Goal: Information Seeking & Learning: Find specific page/section

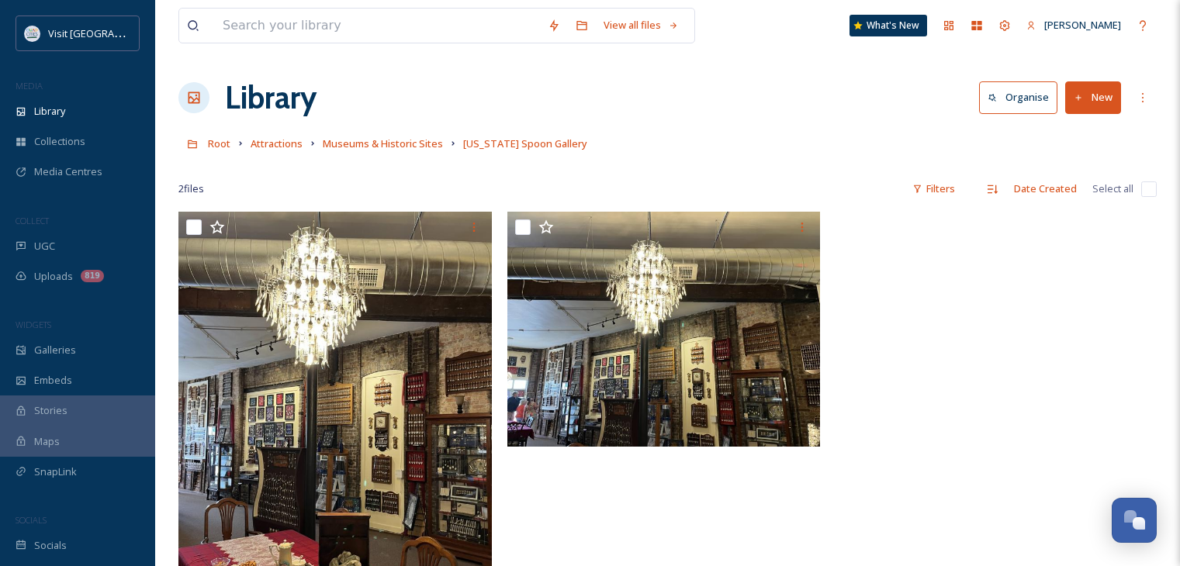
click at [337, 23] on input at bounding box center [377, 26] width 325 height 34
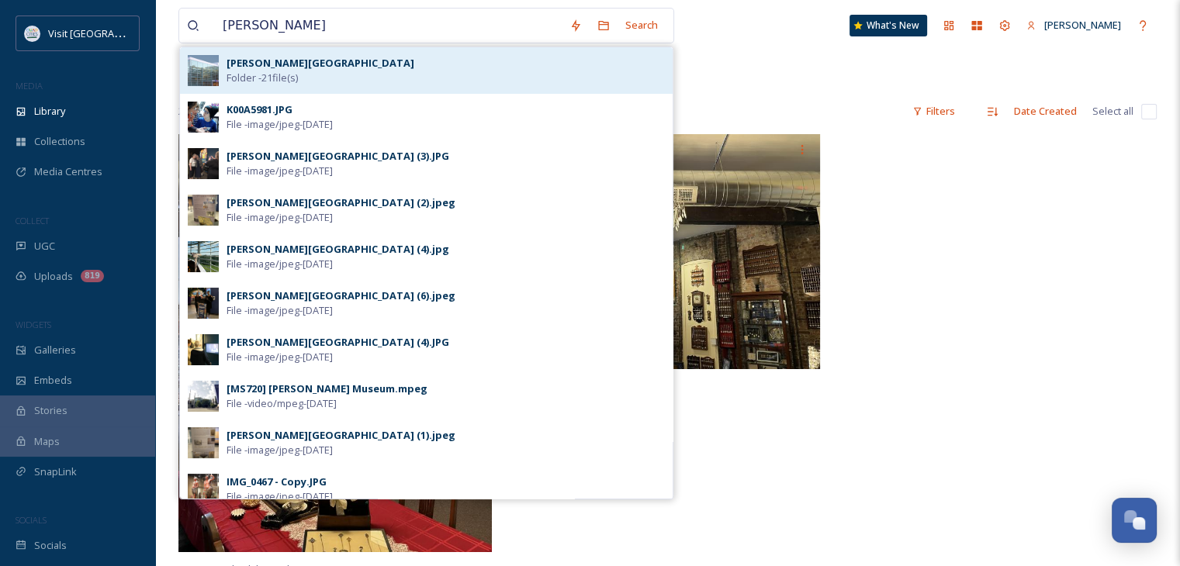
click at [332, 78] on div "[PERSON_NAME] Museum Folder - 21 file(s)" at bounding box center [445, 70] width 438 height 29
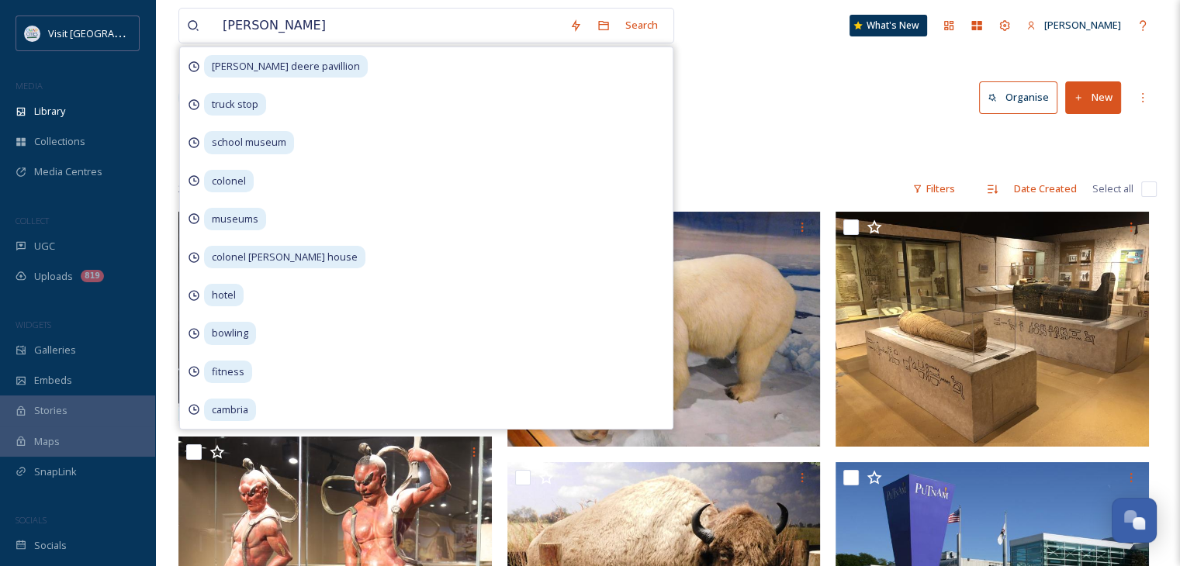
click at [822, 100] on div "Library Organise New" at bounding box center [667, 97] width 978 height 47
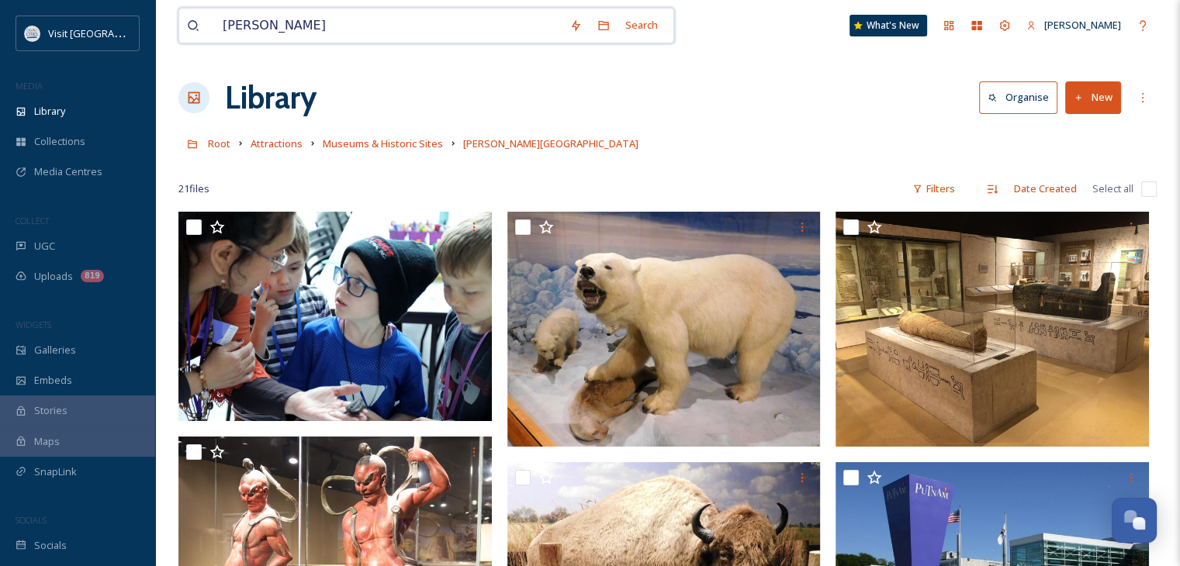
click at [282, 22] on input "[PERSON_NAME]" at bounding box center [388, 26] width 347 height 34
click at [860, 152] on div "Root Attractions Museums & Historic Sites [PERSON_NAME][GEOGRAPHIC_DATA]" at bounding box center [667, 143] width 978 height 29
drag, startPoint x: 458, startPoint y: 16, endPoint x: 174, endPoint y: 23, distance: 284.0
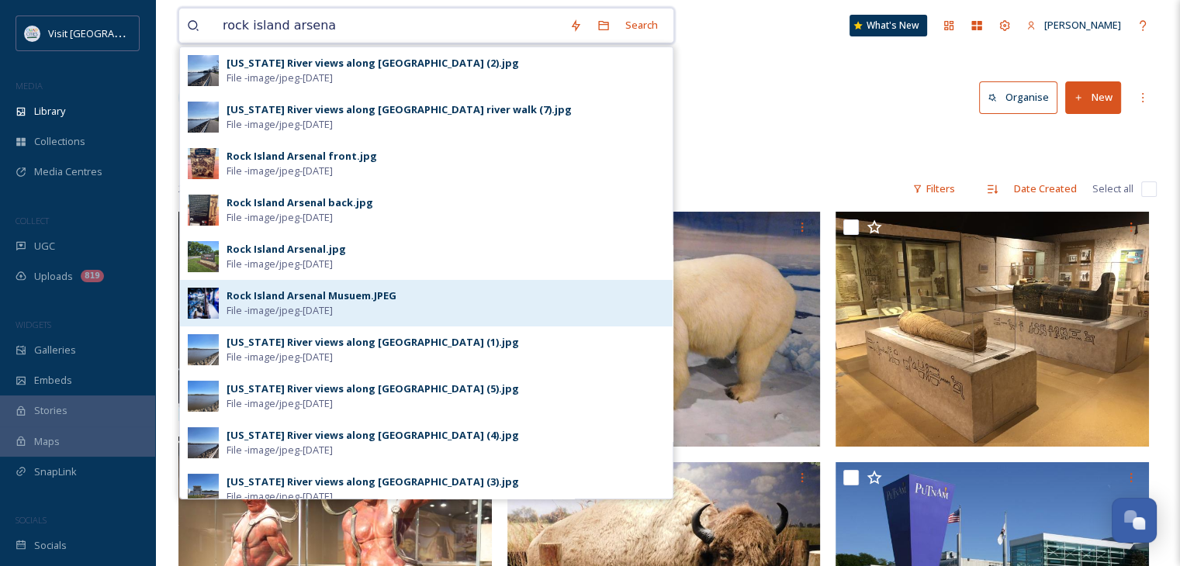
type input "[GEOGRAPHIC_DATA]"
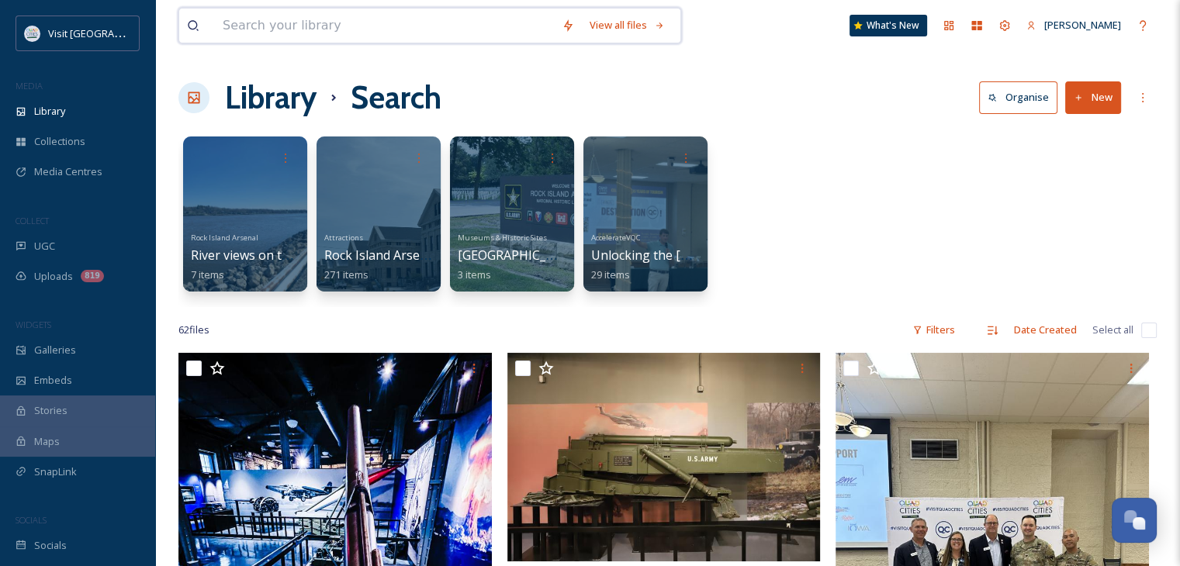
click at [379, 35] on input at bounding box center [384, 26] width 339 height 34
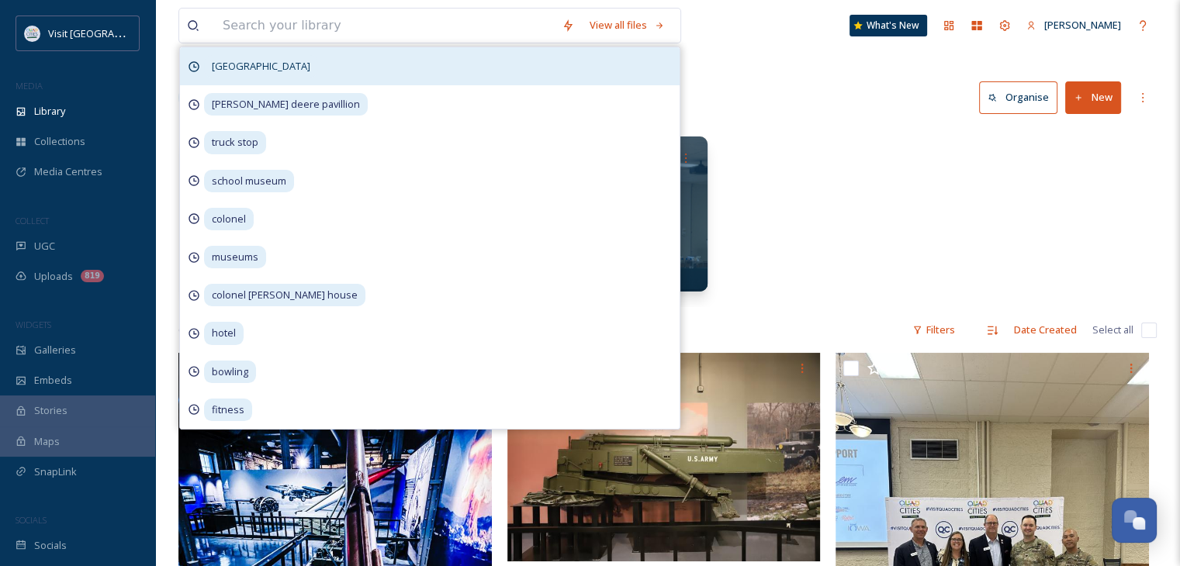
click at [256, 66] on span "[GEOGRAPHIC_DATA]" at bounding box center [261, 66] width 114 height 22
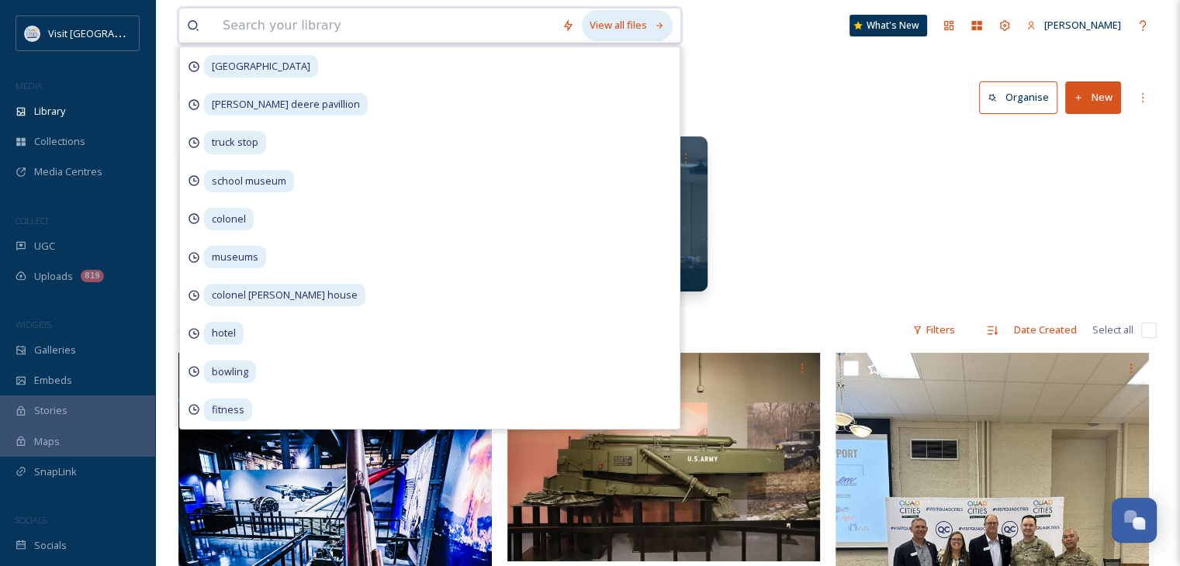
click at [624, 18] on div "View all files" at bounding box center [627, 25] width 91 height 30
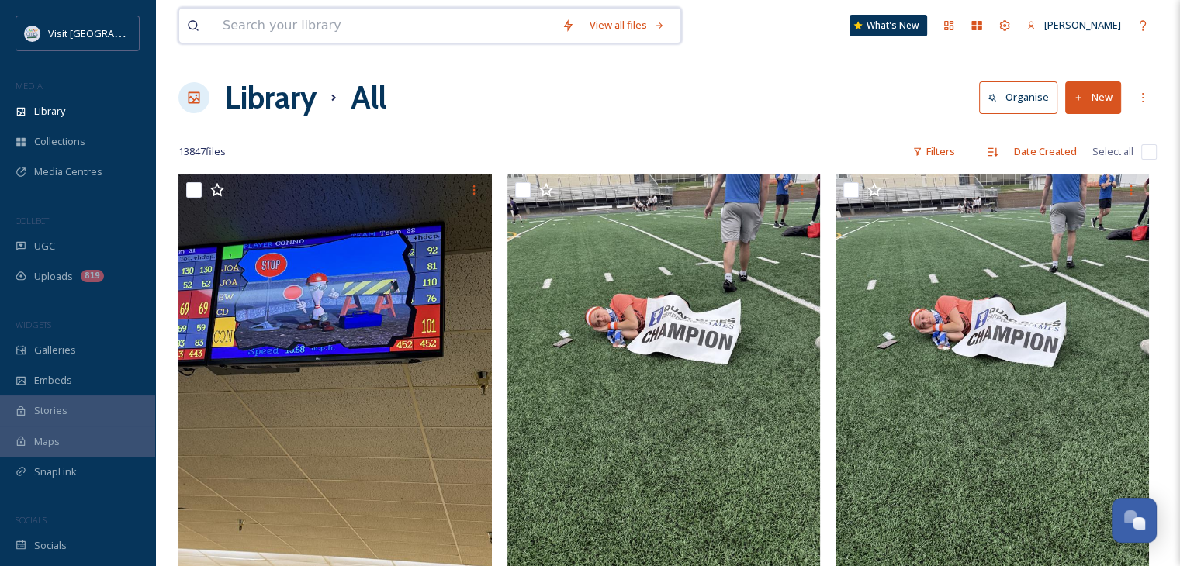
click at [454, 17] on input at bounding box center [384, 26] width 339 height 34
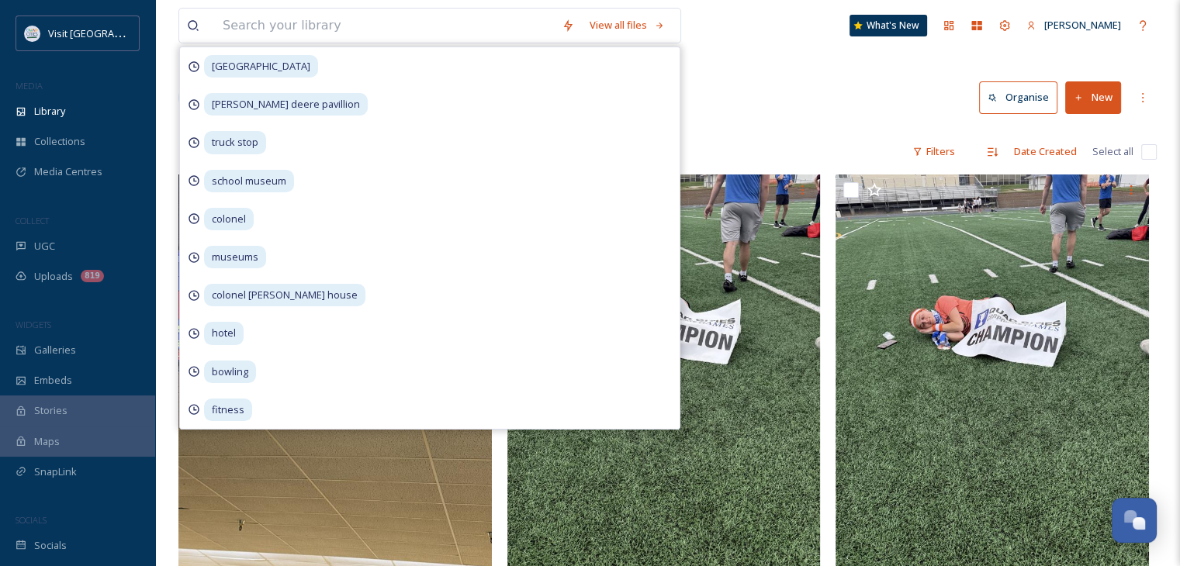
click at [701, 85] on div "Library All Organise New" at bounding box center [667, 97] width 978 height 47
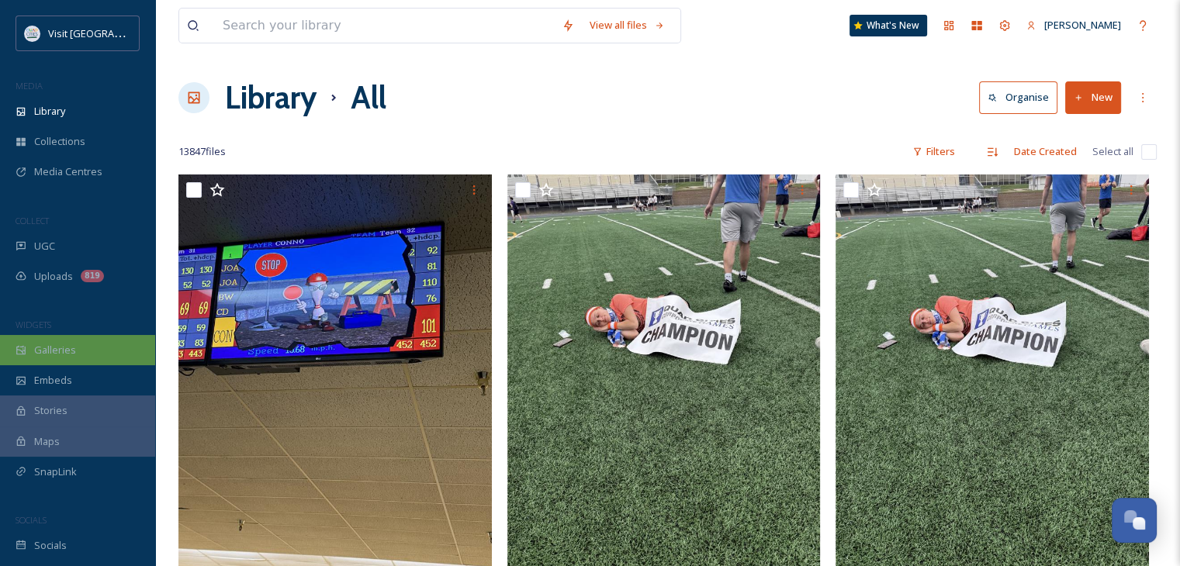
click at [74, 355] on div "Galleries" at bounding box center [77, 350] width 155 height 30
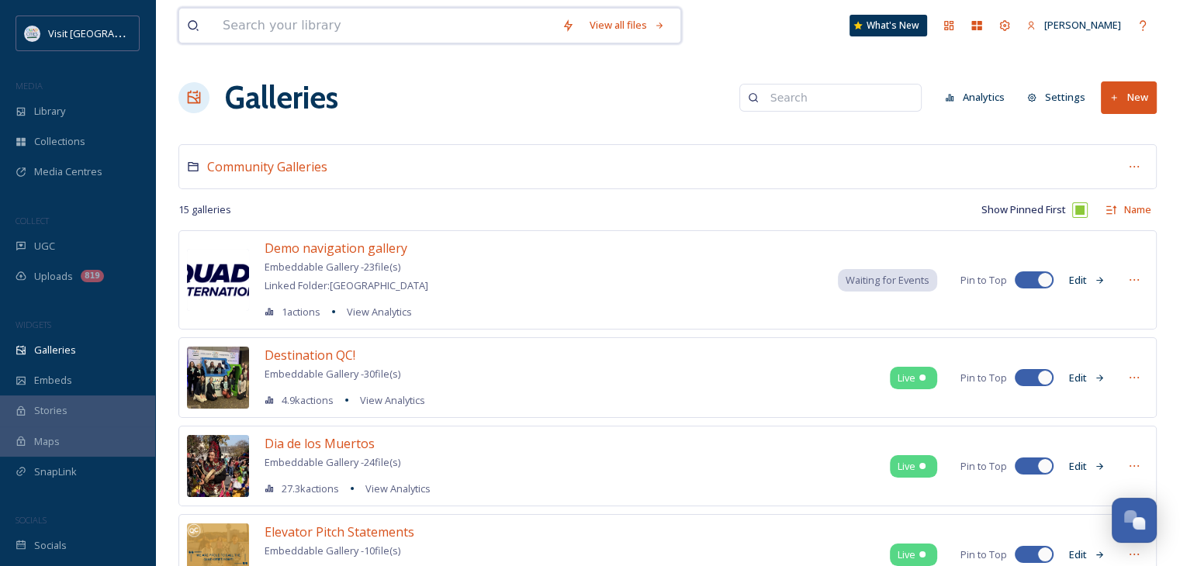
click at [283, 22] on input at bounding box center [384, 26] width 339 height 34
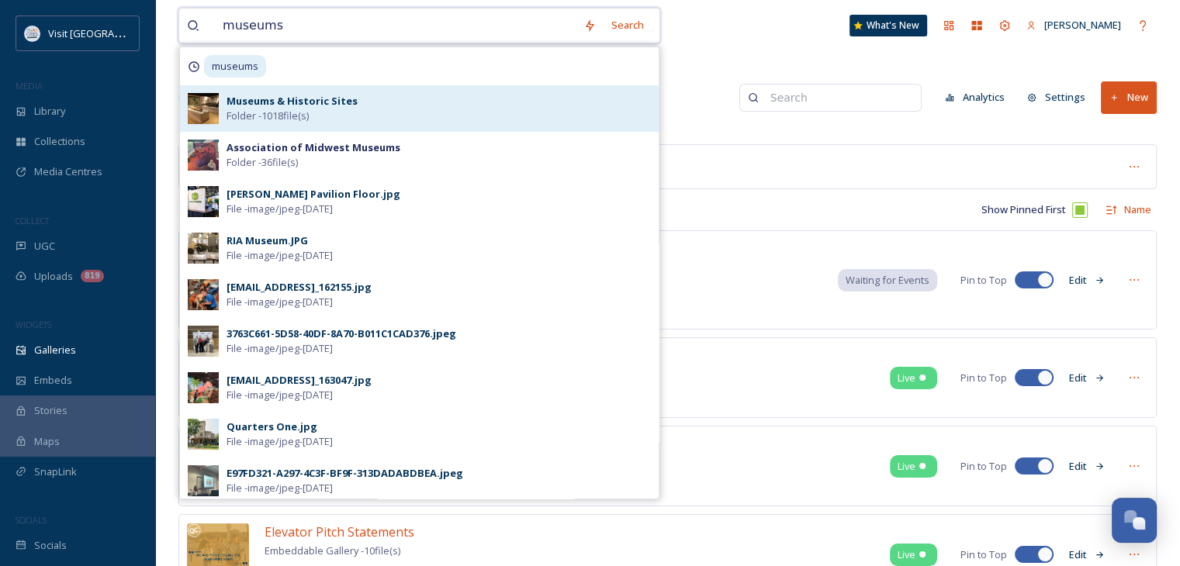
type input "museums"
click at [346, 111] on div "Museums & Historic Sites Folder - 1018 file(s)" at bounding box center [438, 108] width 424 height 29
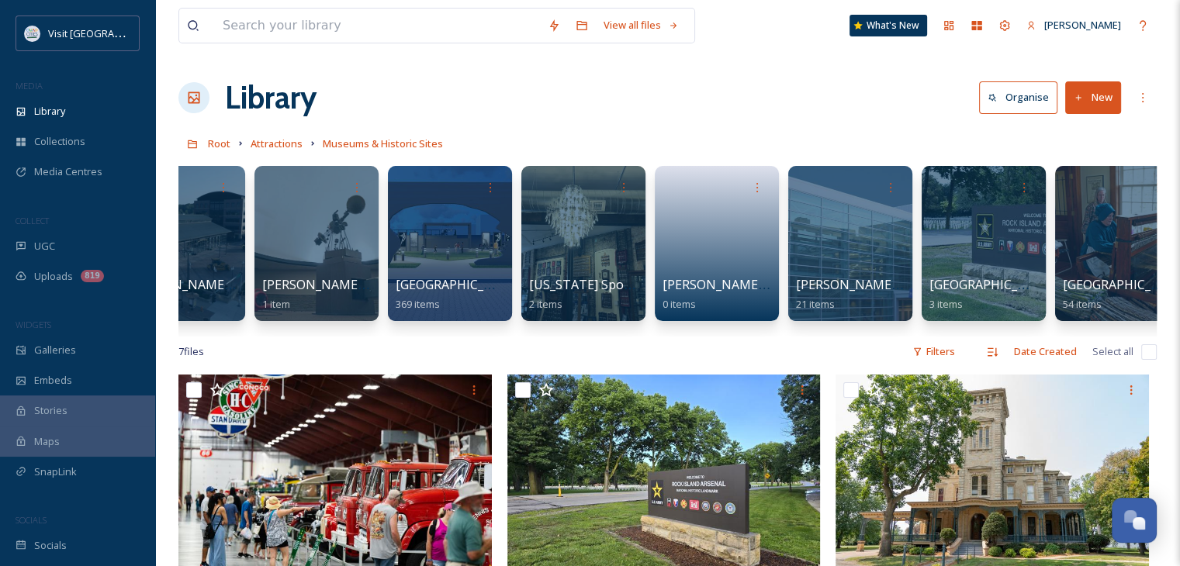
scroll to position [0, 2491]
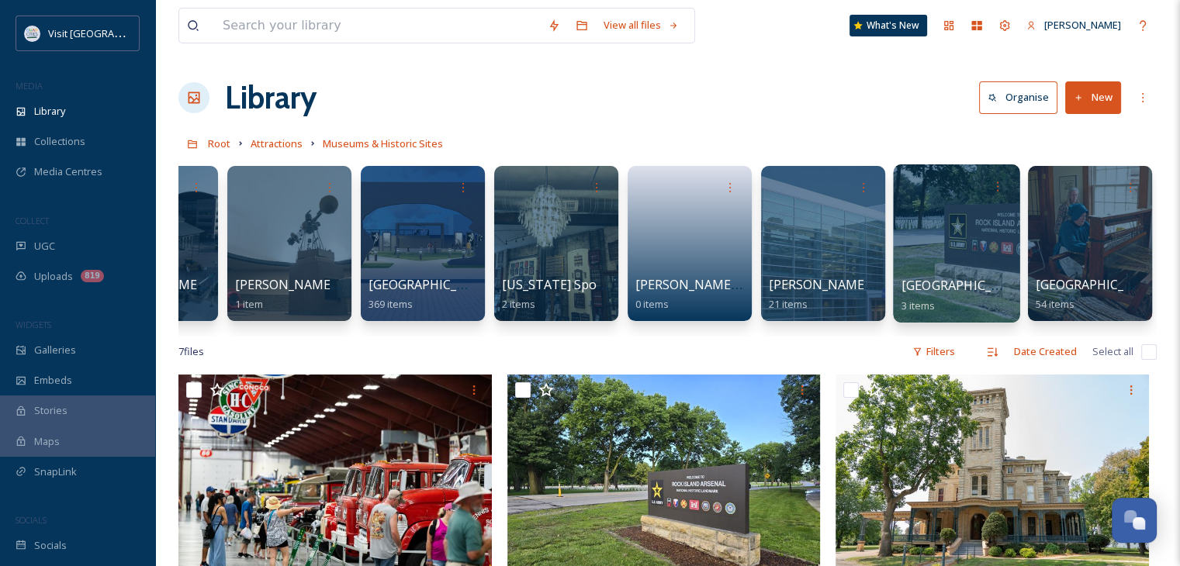
click at [916, 252] on div at bounding box center [956, 243] width 126 height 158
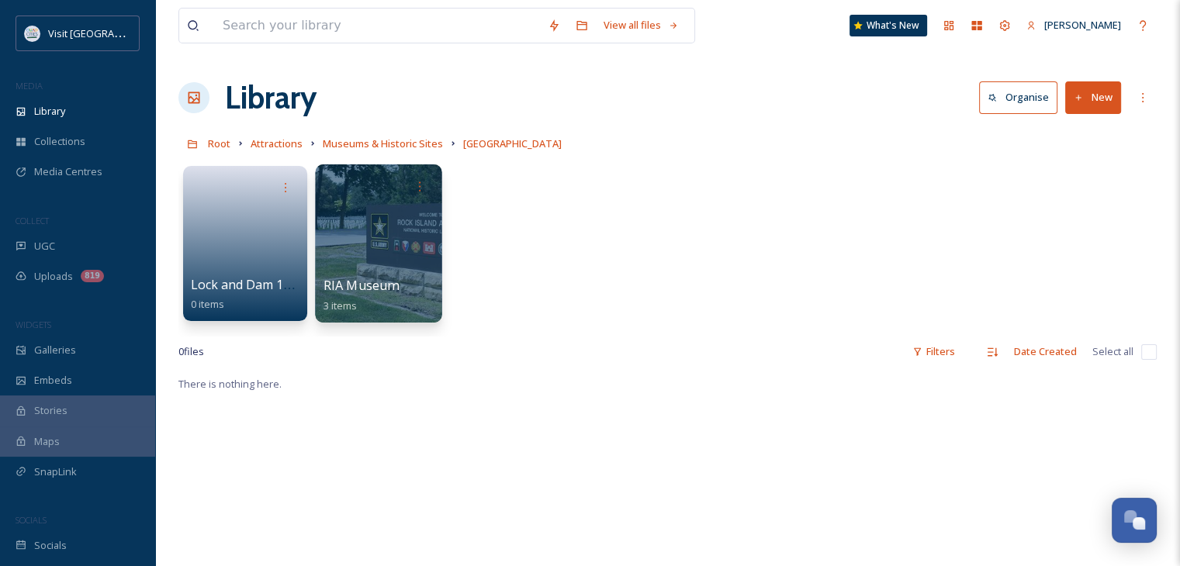
click at [399, 265] on div at bounding box center [378, 243] width 126 height 158
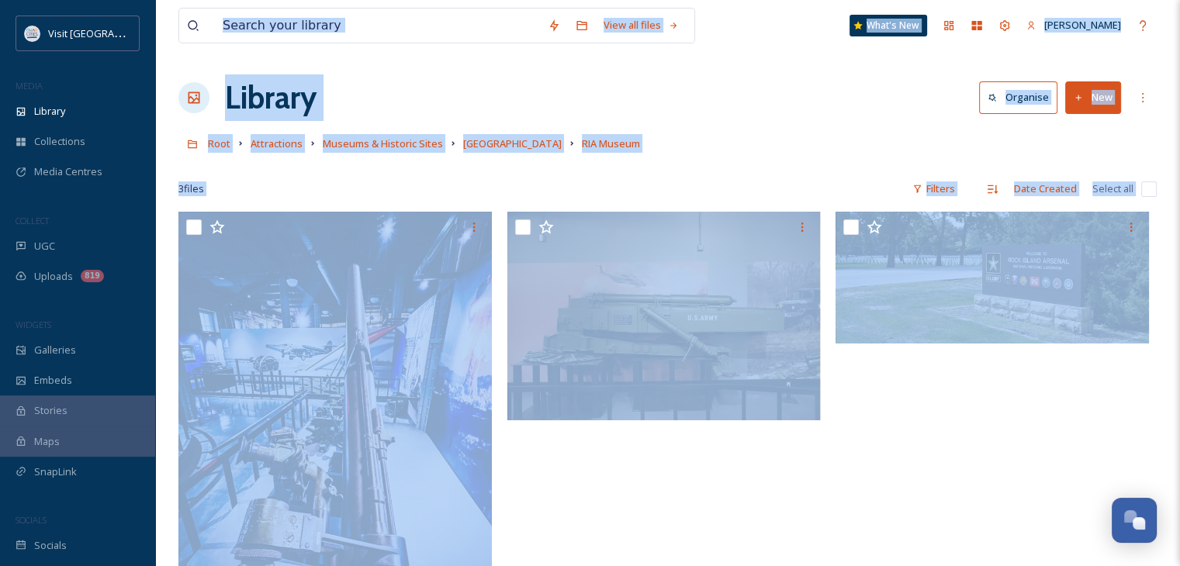
click at [724, 156] on div "Root Attractions Museums & Historic Sites [GEOGRAPHIC_DATA]" at bounding box center [667, 143] width 978 height 29
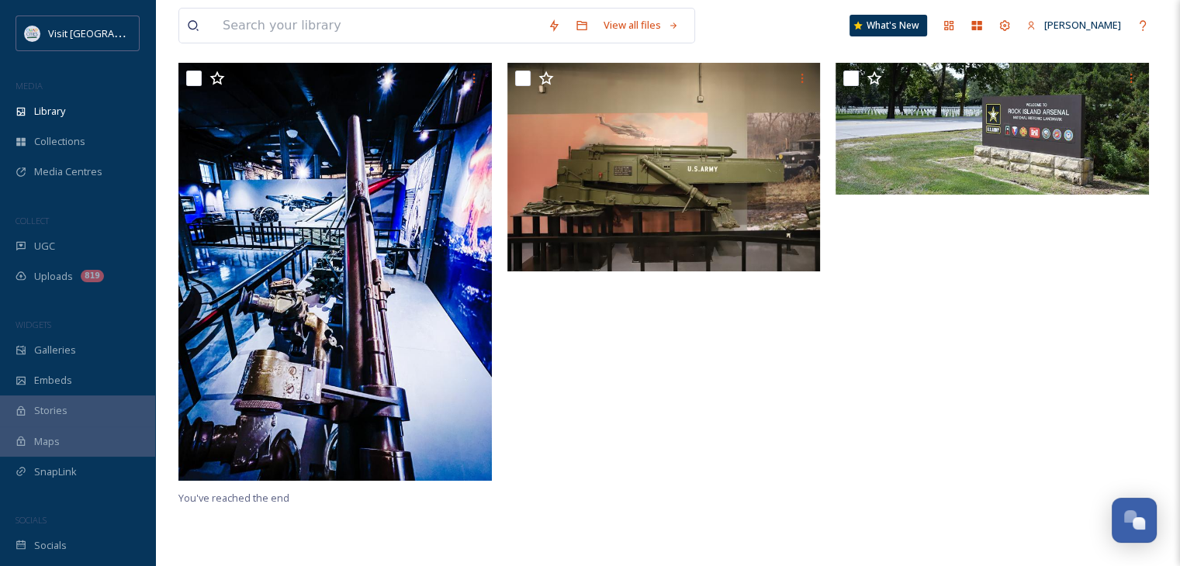
scroll to position [155, 0]
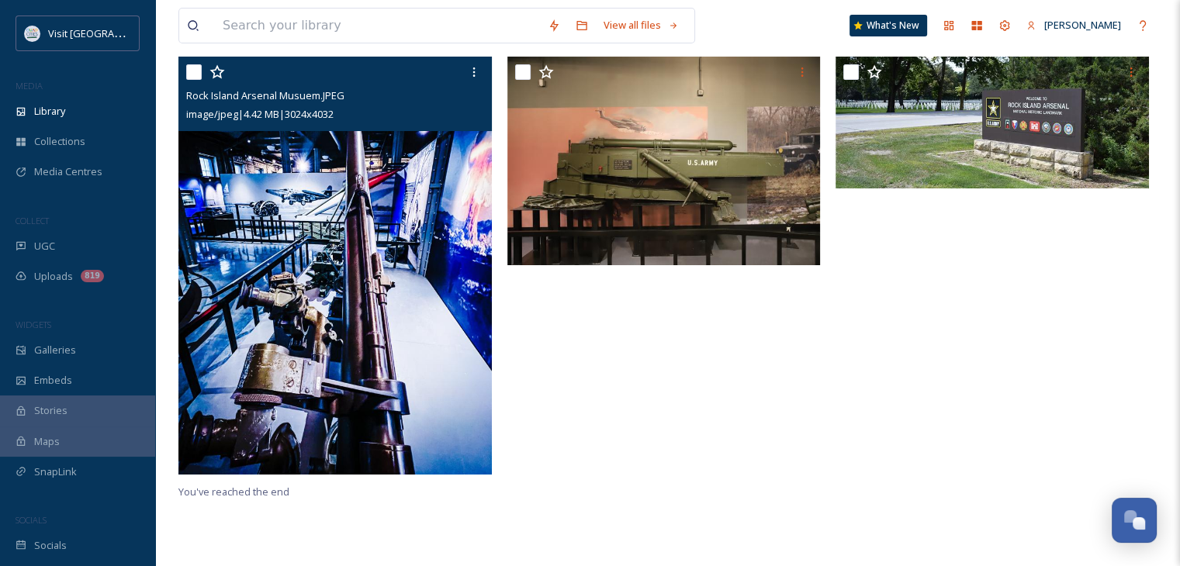
drag, startPoint x: 346, startPoint y: 289, endPoint x: 354, endPoint y: 237, distance: 53.3
click at [354, 237] on img at bounding box center [334, 265] width 313 height 417
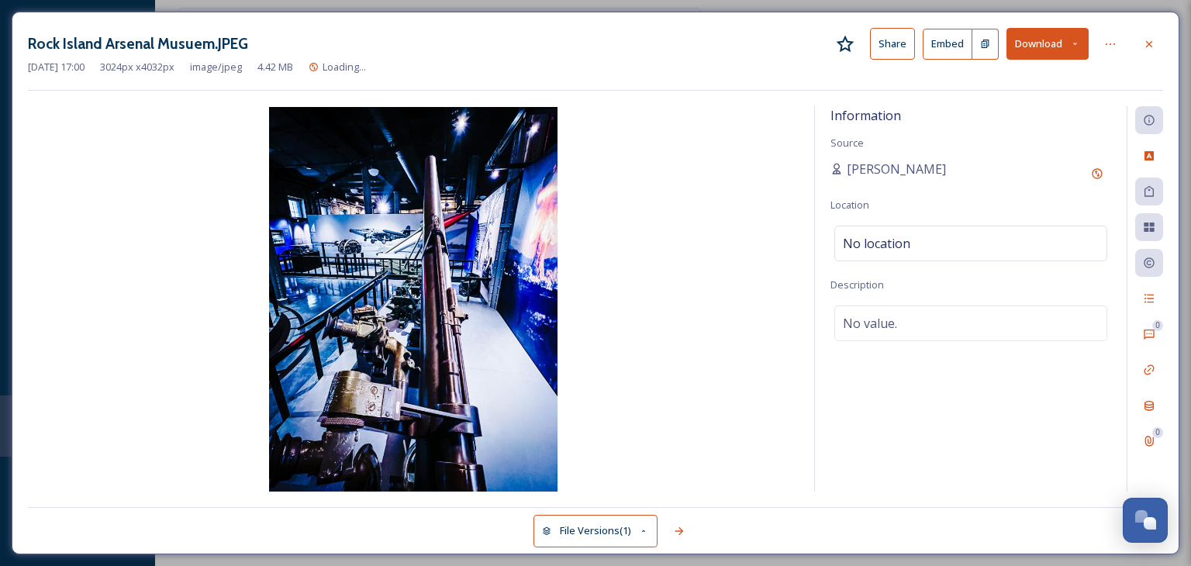
click at [354, 237] on img at bounding box center [413, 299] width 771 height 385
click at [1153, 38] on icon at bounding box center [1149, 44] width 12 height 12
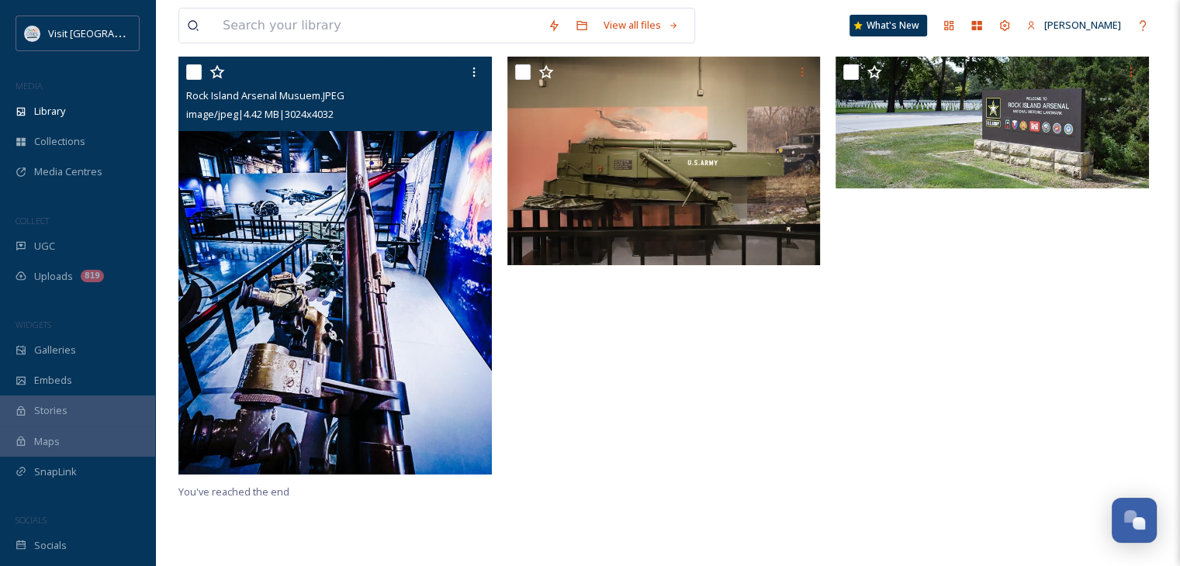
drag, startPoint x: 458, startPoint y: 289, endPoint x: 441, endPoint y: 311, distance: 28.1
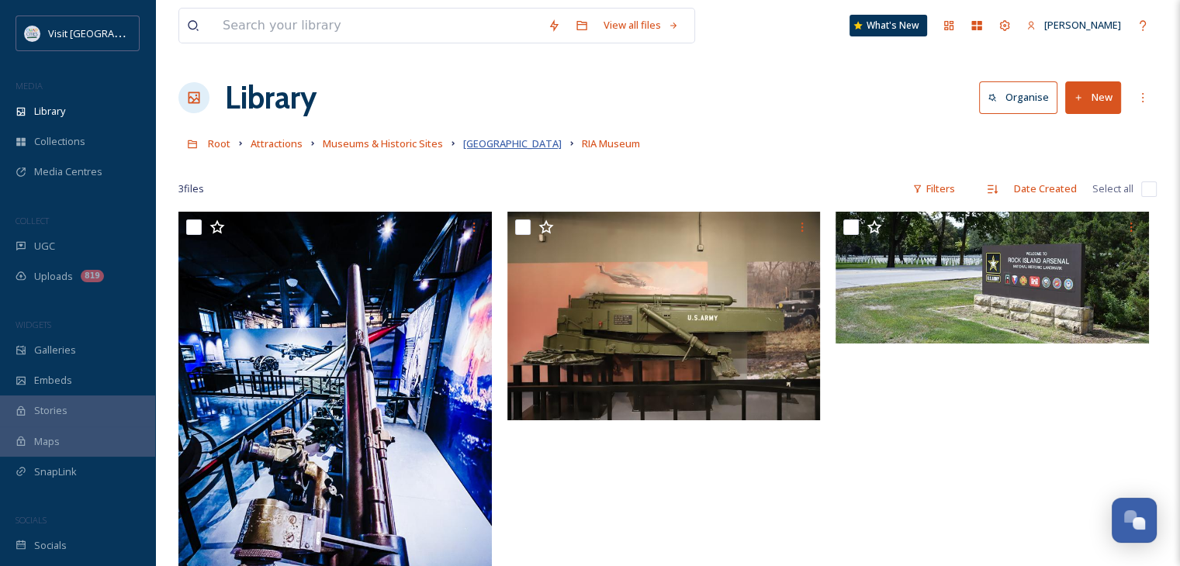
click at [488, 144] on span "[GEOGRAPHIC_DATA]" at bounding box center [512, 144] width 99 height 14
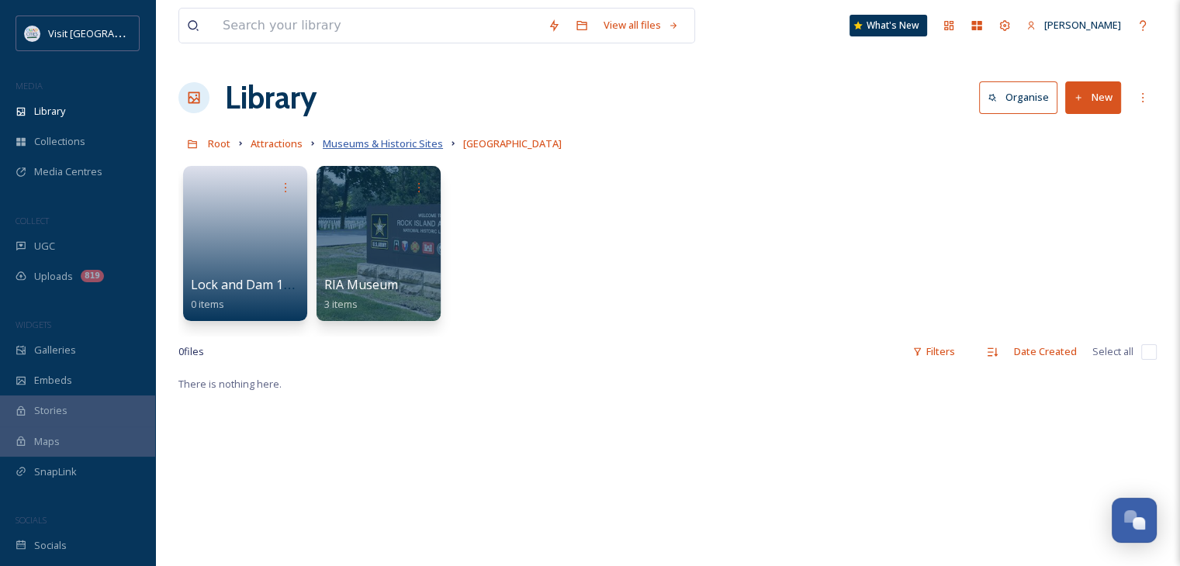
click at [382, 140] on span "Museums & Historic Sites" at bounding box center [383, 144] width 120 height 14
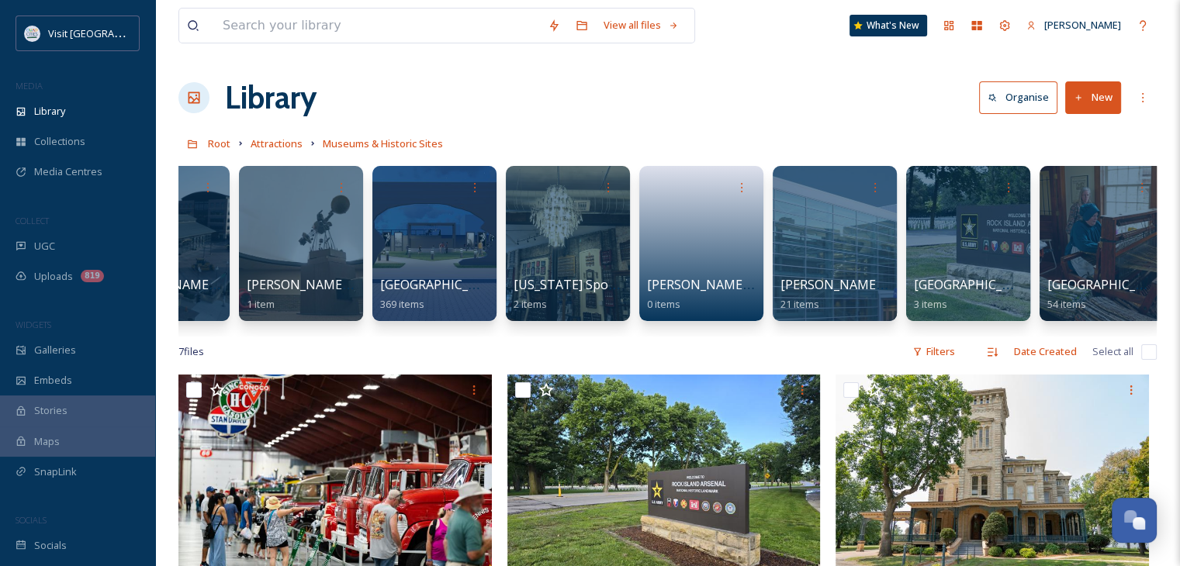
scroll to position [0, 2491]
